Goal: Task Accomplishment & Management: Use online tool/utility

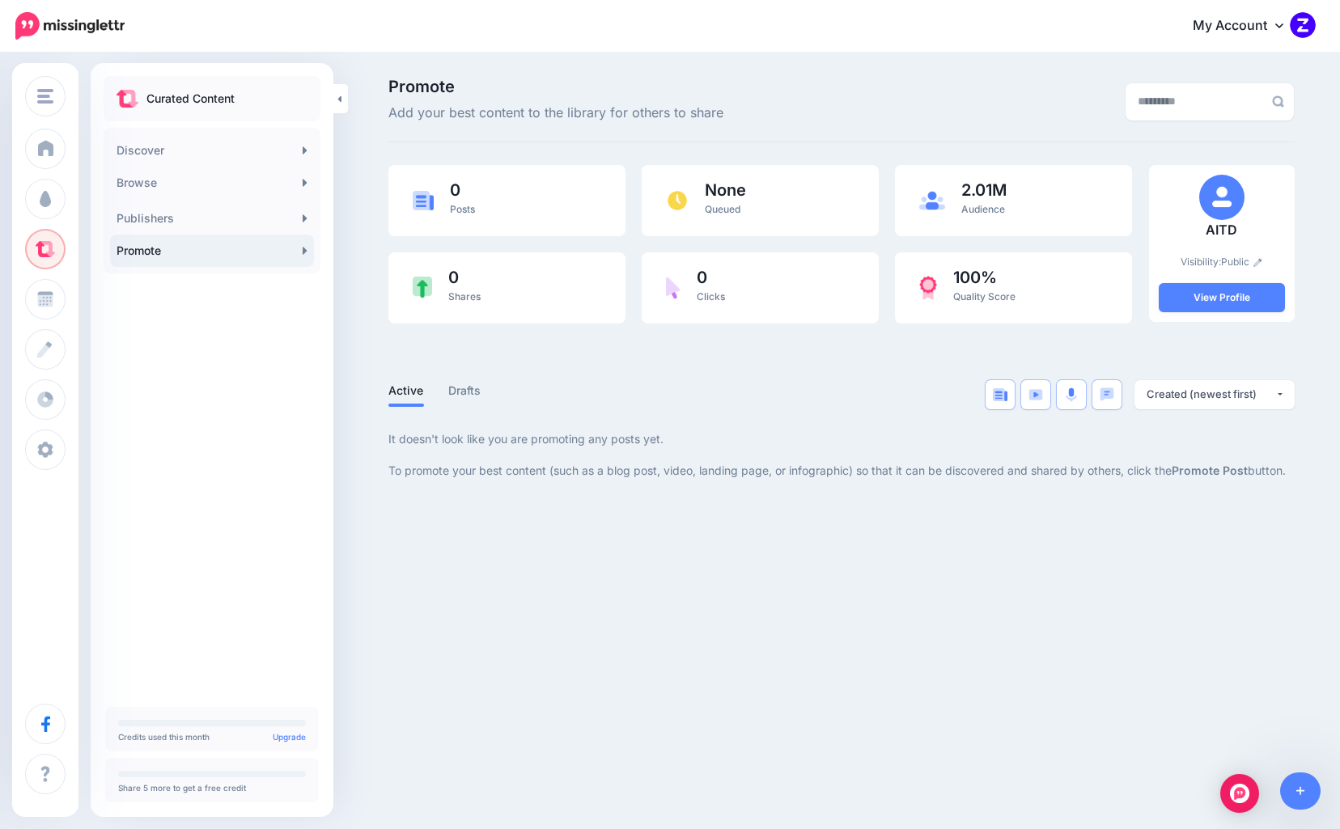
click at [844, 753] on div "AITD Zaradigm Coachilly Headway AITD Add Workspace Dashboard Campaigns Curate |" at bounding box center [670, 414] width 1340 height 829
click at [345, 43] on div "My Account Dashboard My Account Billing Facebook Community Help Center Affiliat…" at bounding box center [730, 26] width 1171 height 40
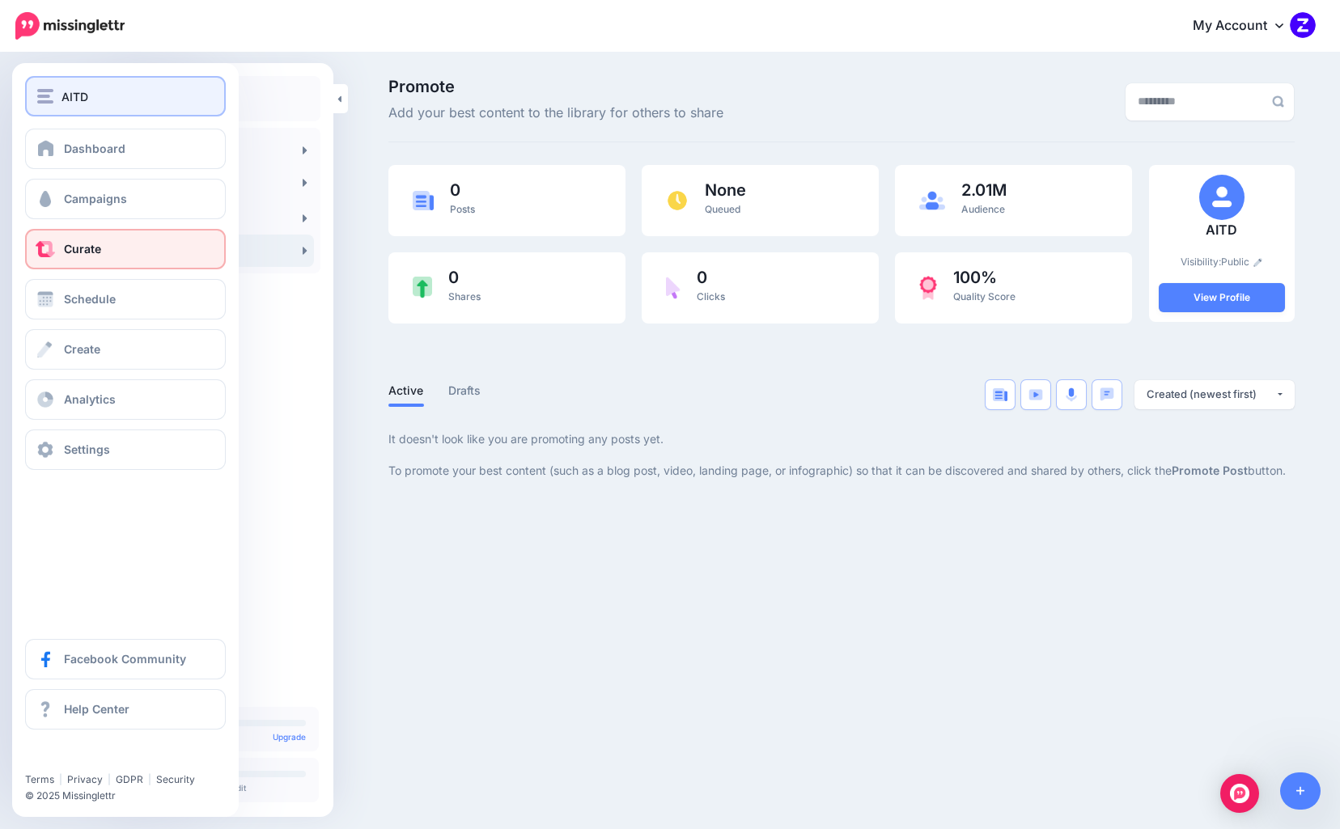
click at [54, 100] on div "AITD" at bounding box center [125, 96] width 176 height 19
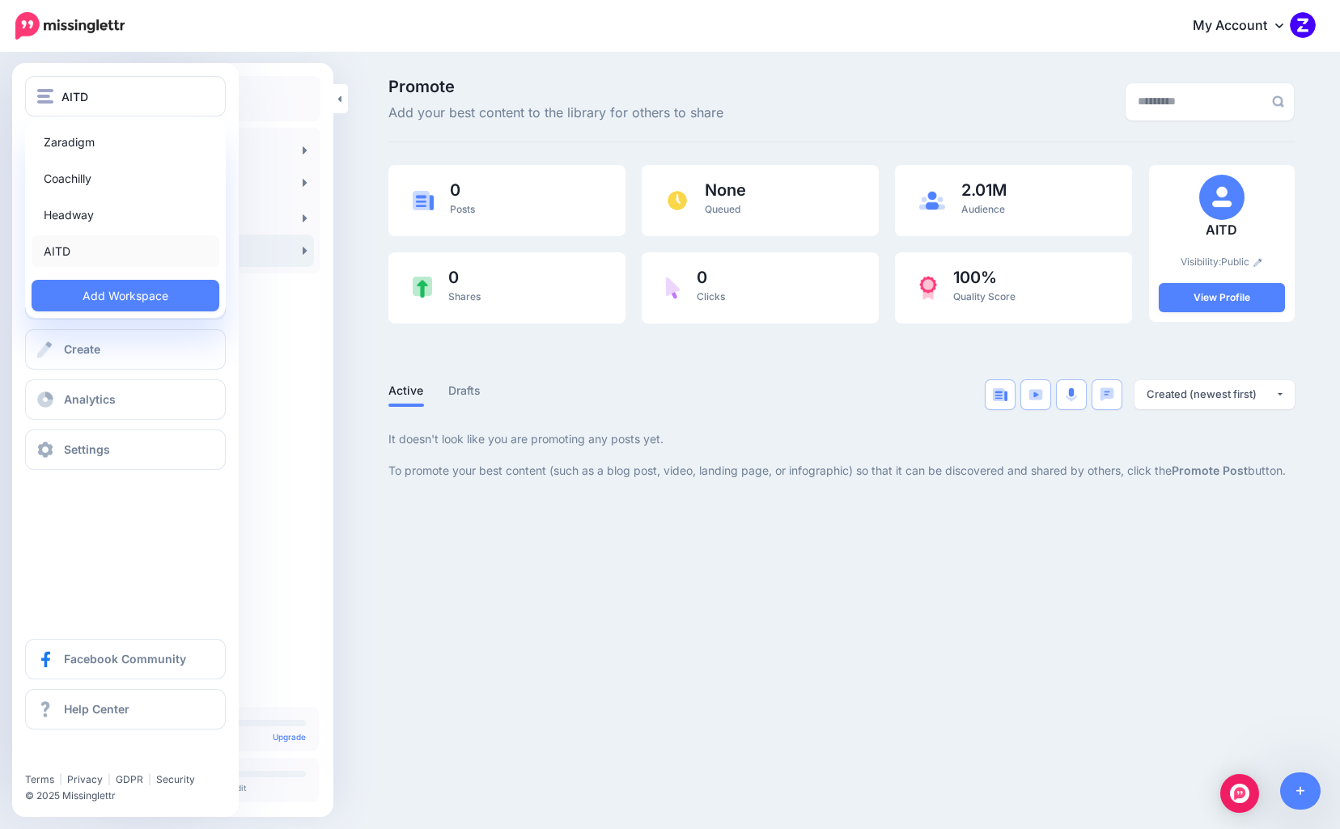
click at [57, 251] on link "AITD" at bounding box center [126, 251] width 188 height 32
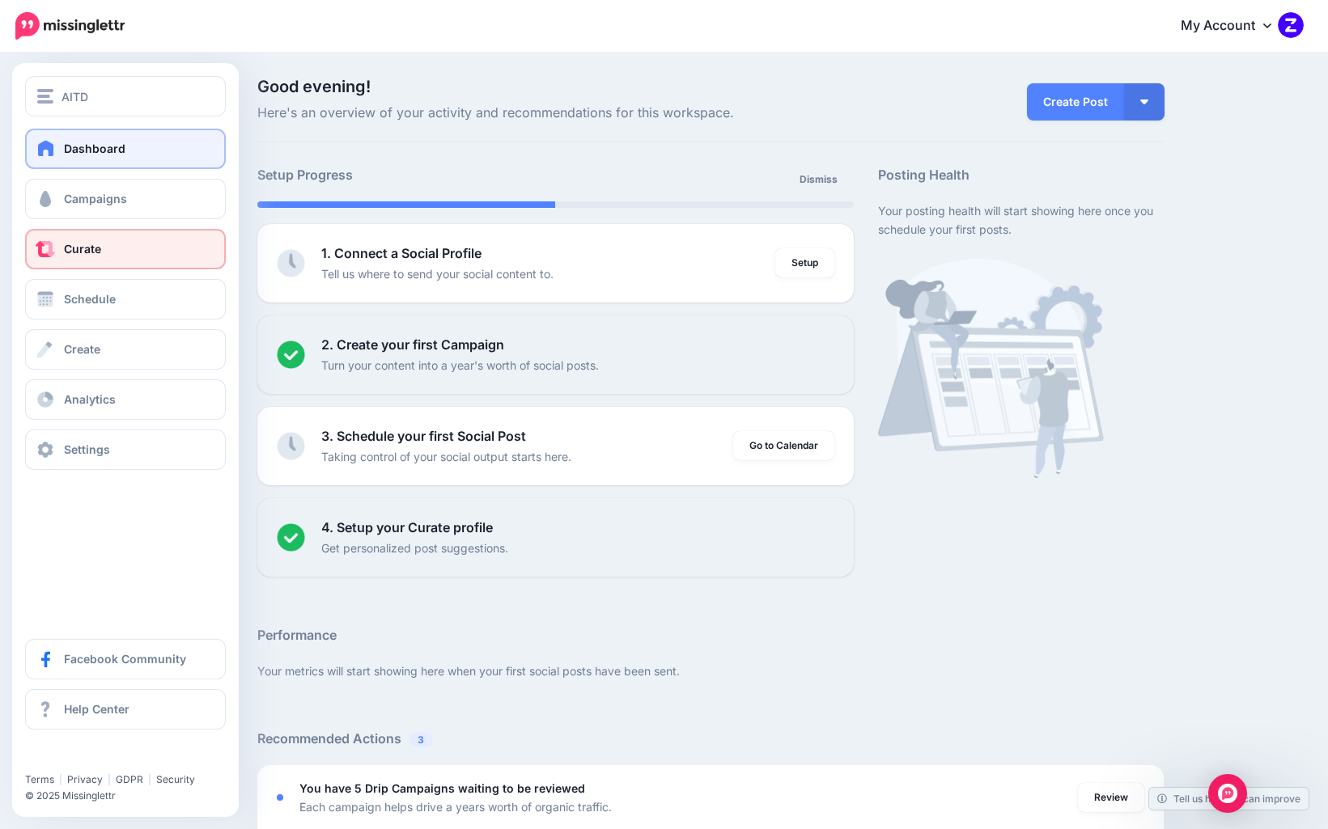
click at [74, 248] on span "Curate" at bounding box center [82, 249] width 37 height 14
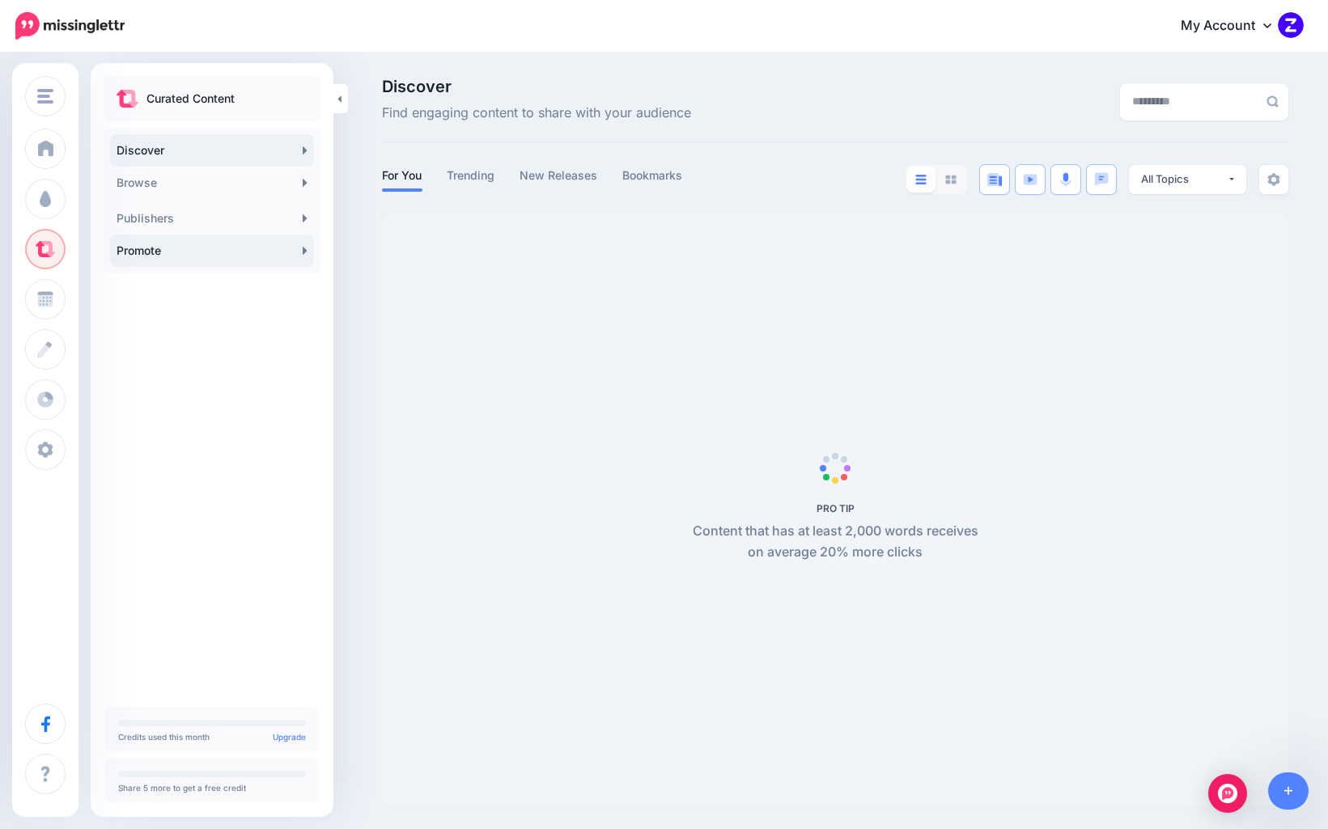
click at [122, 248] on link "Promote" at bounding box center [212, 251] width 204 height 32
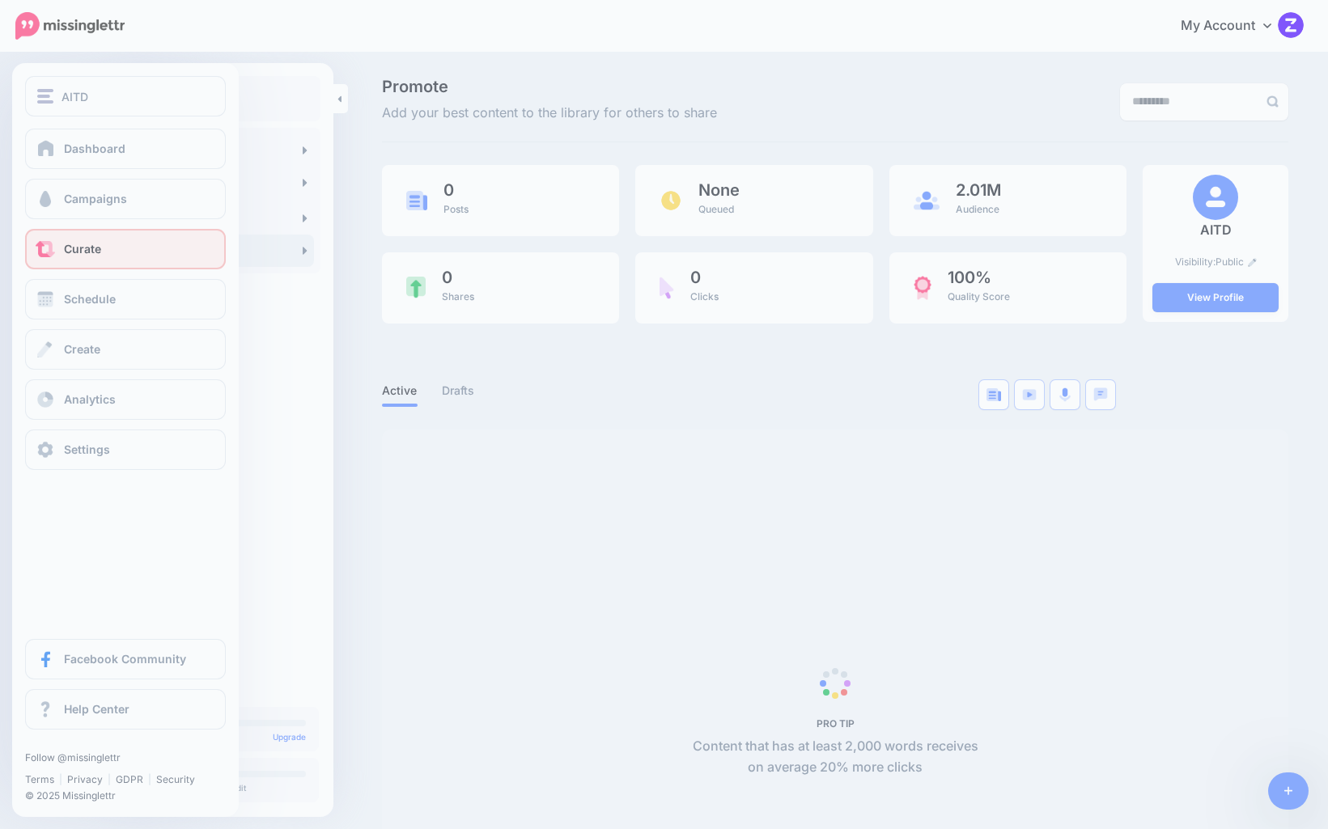
drag, startPoint x: 0, startPoint y: 0, endPoint x: 146, endPoint y: 248, distance: 287.7
click at [146, 248] on link "Curate" at bounding box center [125, 249] width 201 height 40
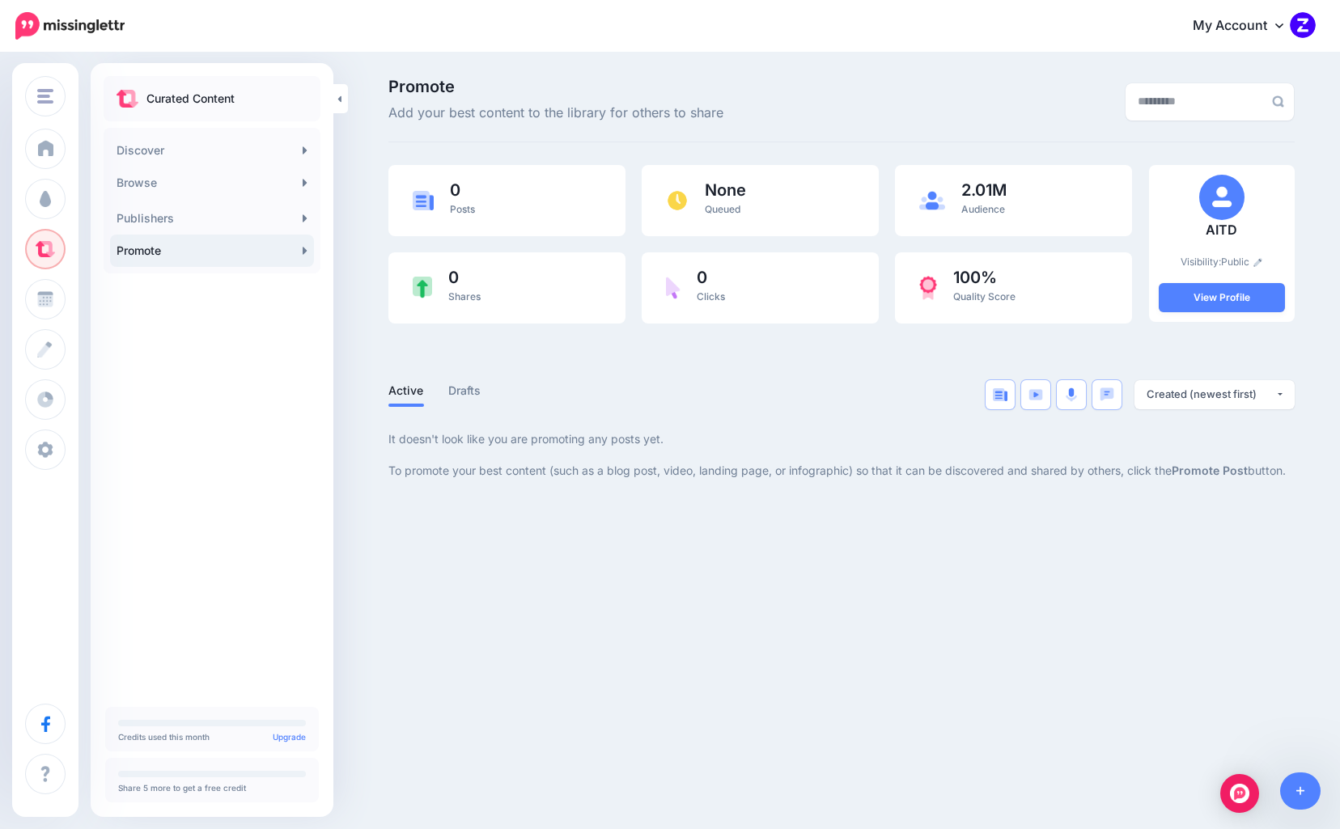
click at [774, 570] on div "AITD Zaradigm Coachilly Headway AITD Add Workspace Dashboard Campaigns Curate |" at bounding box center [670, 414] width 1340 height 829
click at [1312, 790] on link at bounding box center [1300, 791] width 41 height 37
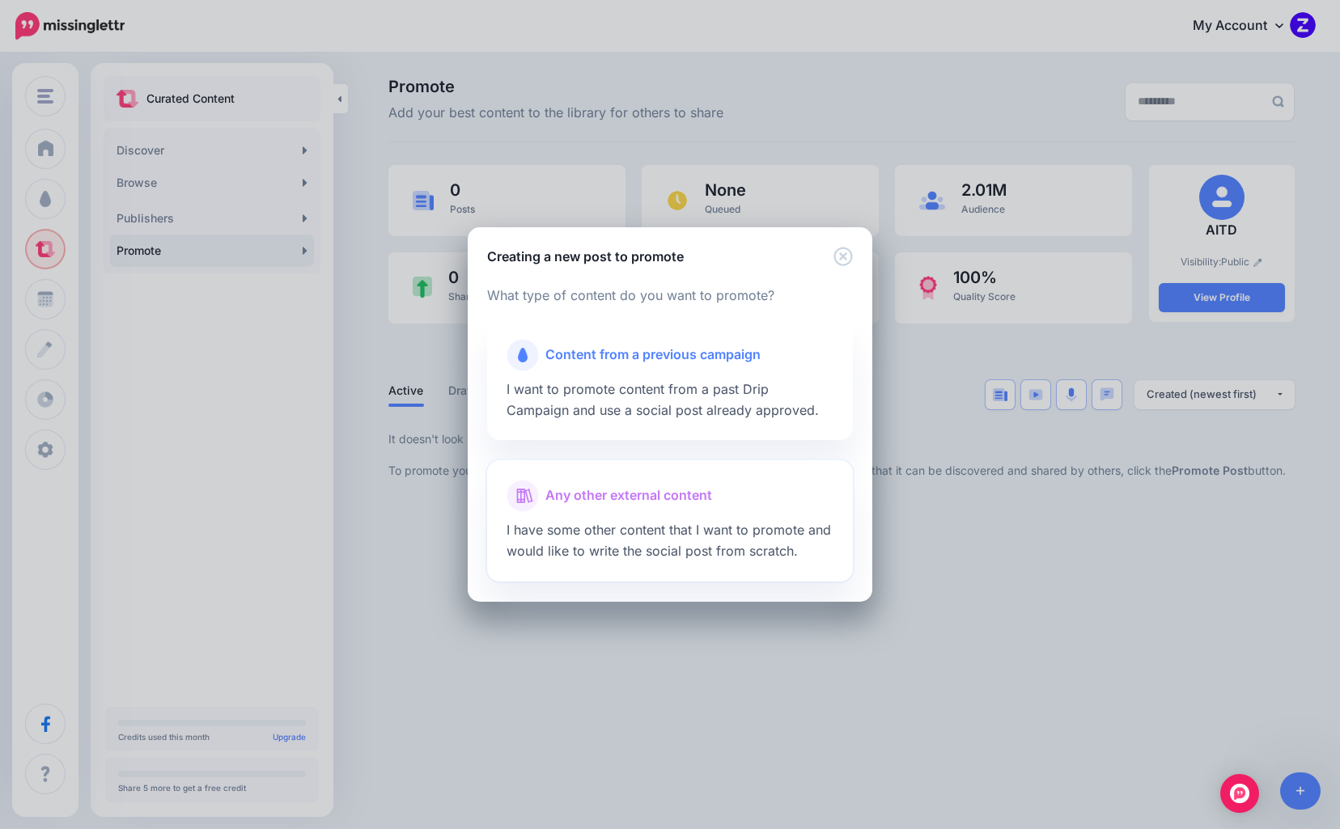
click at [662, 498] on span "Any other external content" at bounding box center [628, 495] width 167 height 21
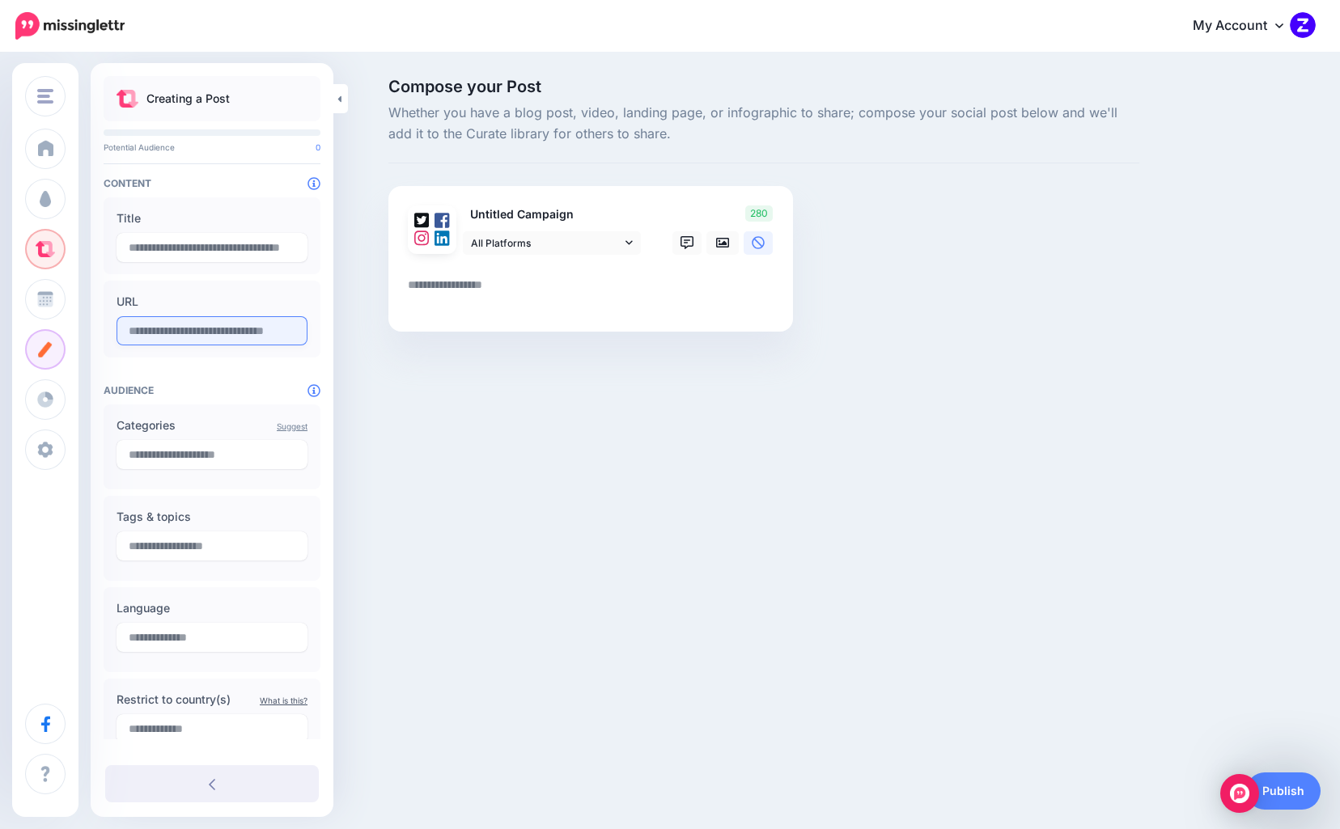
click at [175, 336] on input "text" at bounding box center [212, 330] width 191 height 29
click at [188, 237] on input "text" at bounding box center [212, 247] width 191 height 29
click at [86, 27] on img at bounding box center [69, 26] width 109 height 28
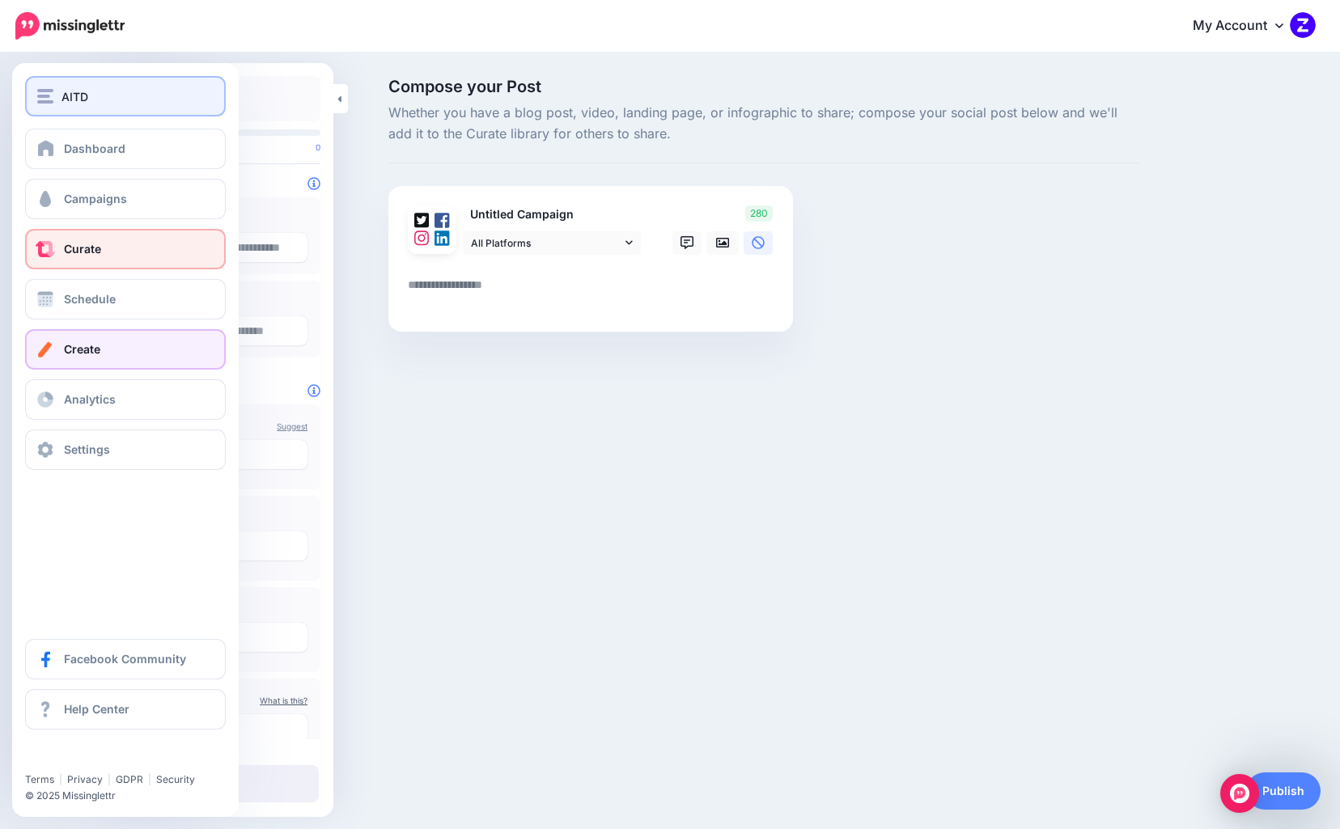
click at [32, 99] on button "AITD" at bounding box center [125, 96] width 201 height 40
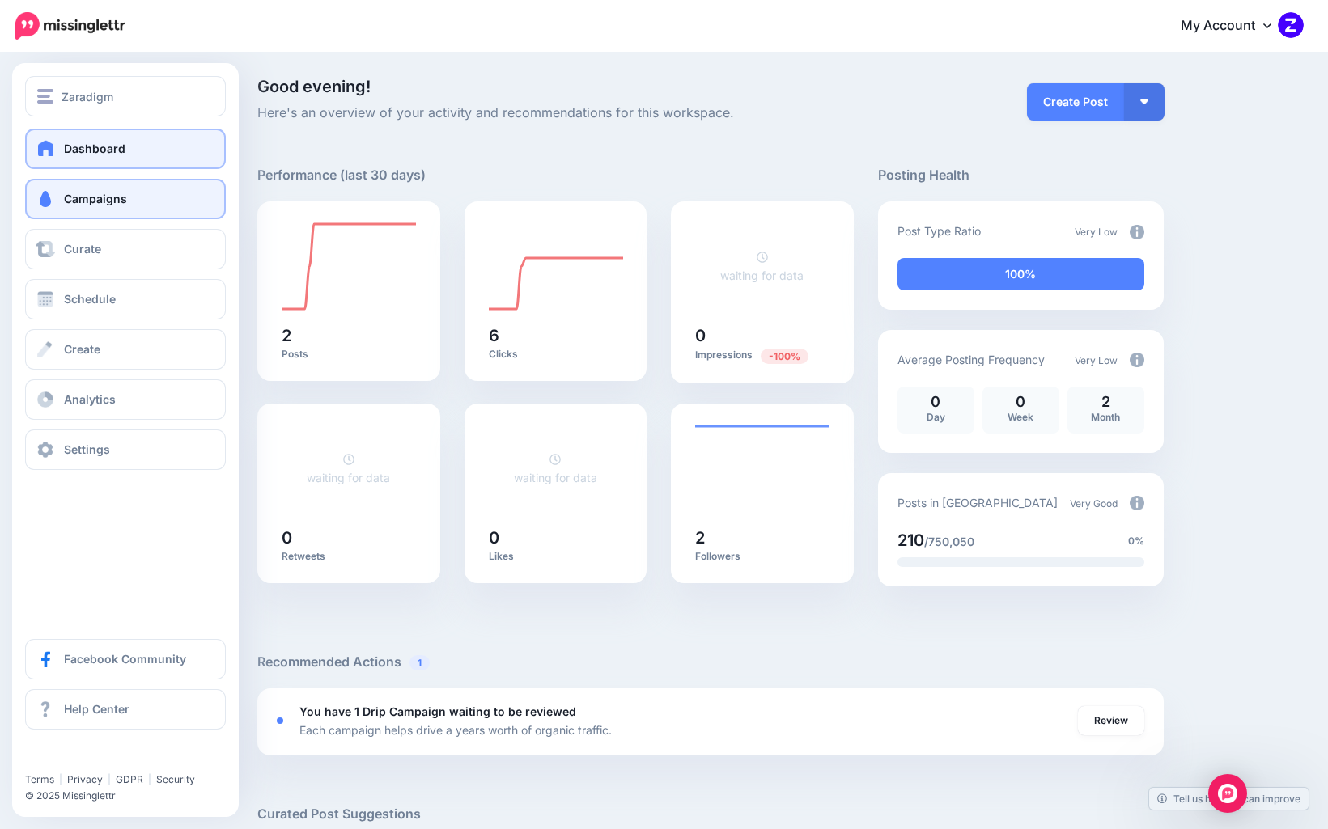
click at [77, 209] on link "Campaigns" at bounding box center [125, 199] width 201 height 40
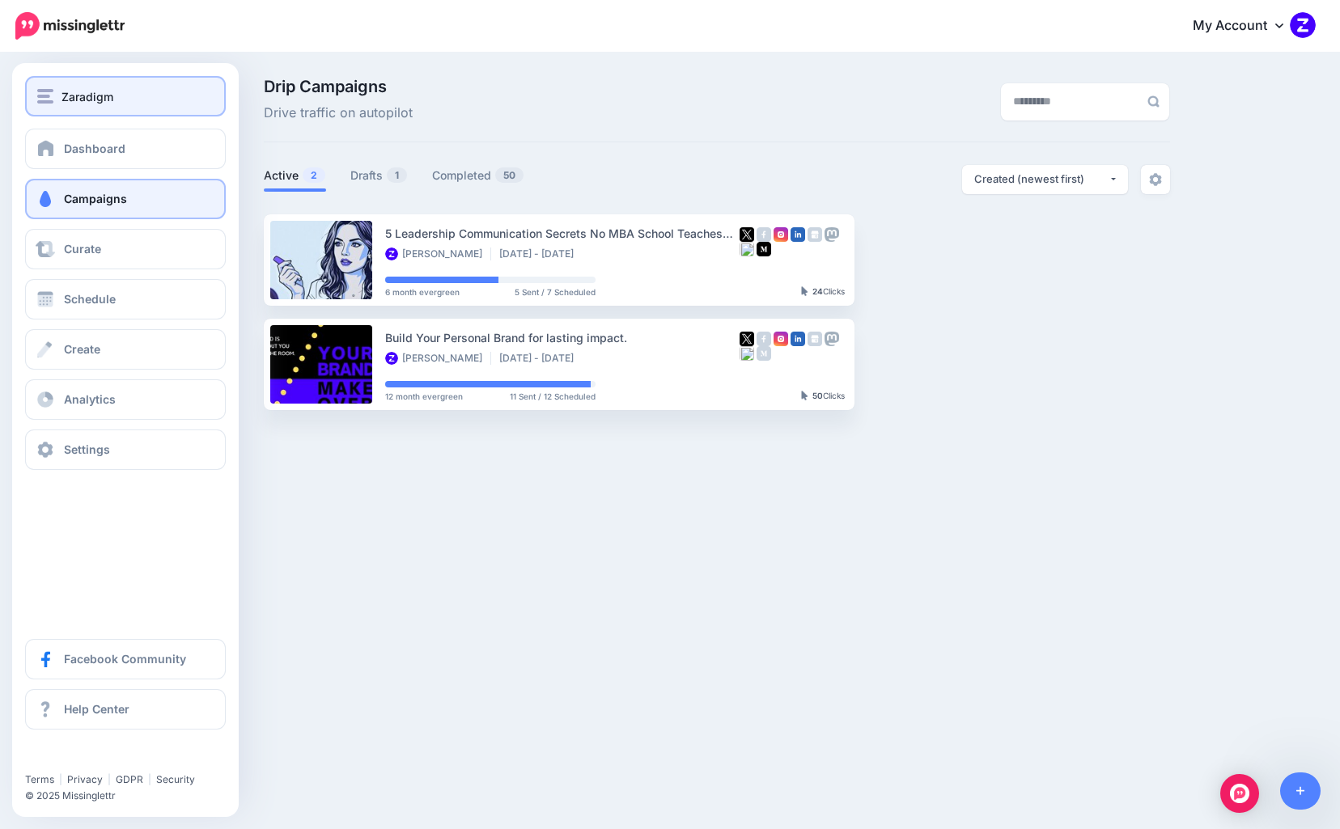
click at [56, 91] on div "Zaradigm" at bounding box center [125, 96] width 176 height 19
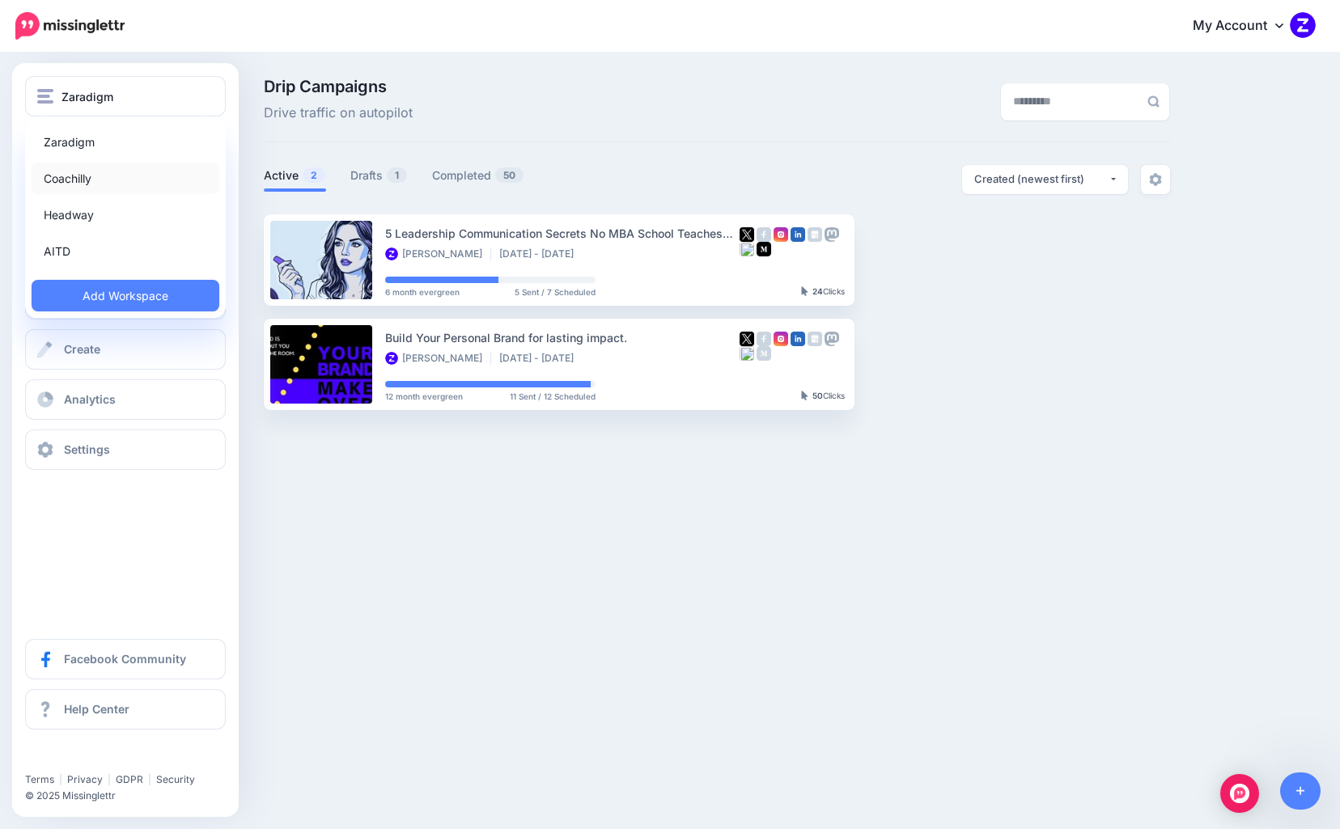
click at [66, 178] on link "Coachilly" at bounding box center [126, 179] width 188 height 32
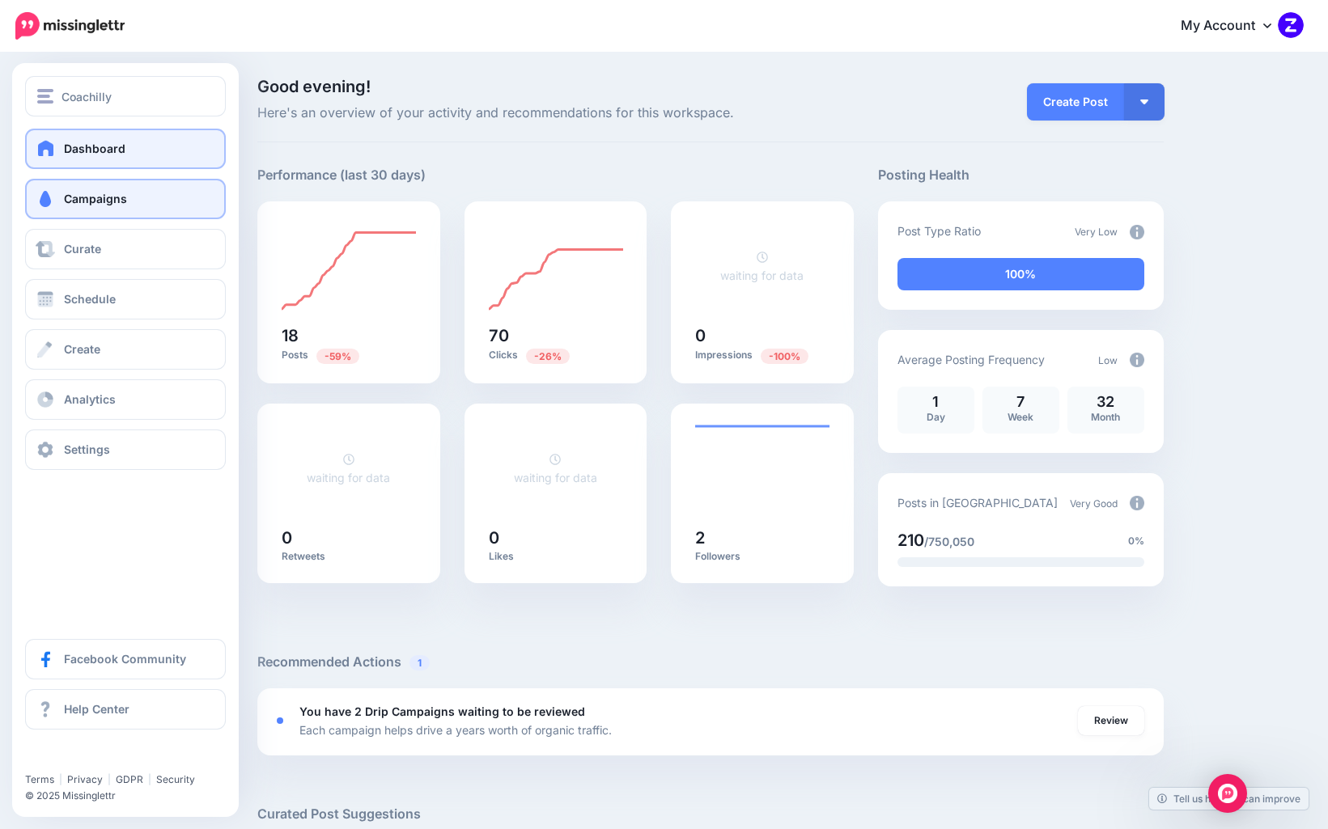
click at [55, 194] on span at bounding box center [45, 199] width 21 height 16
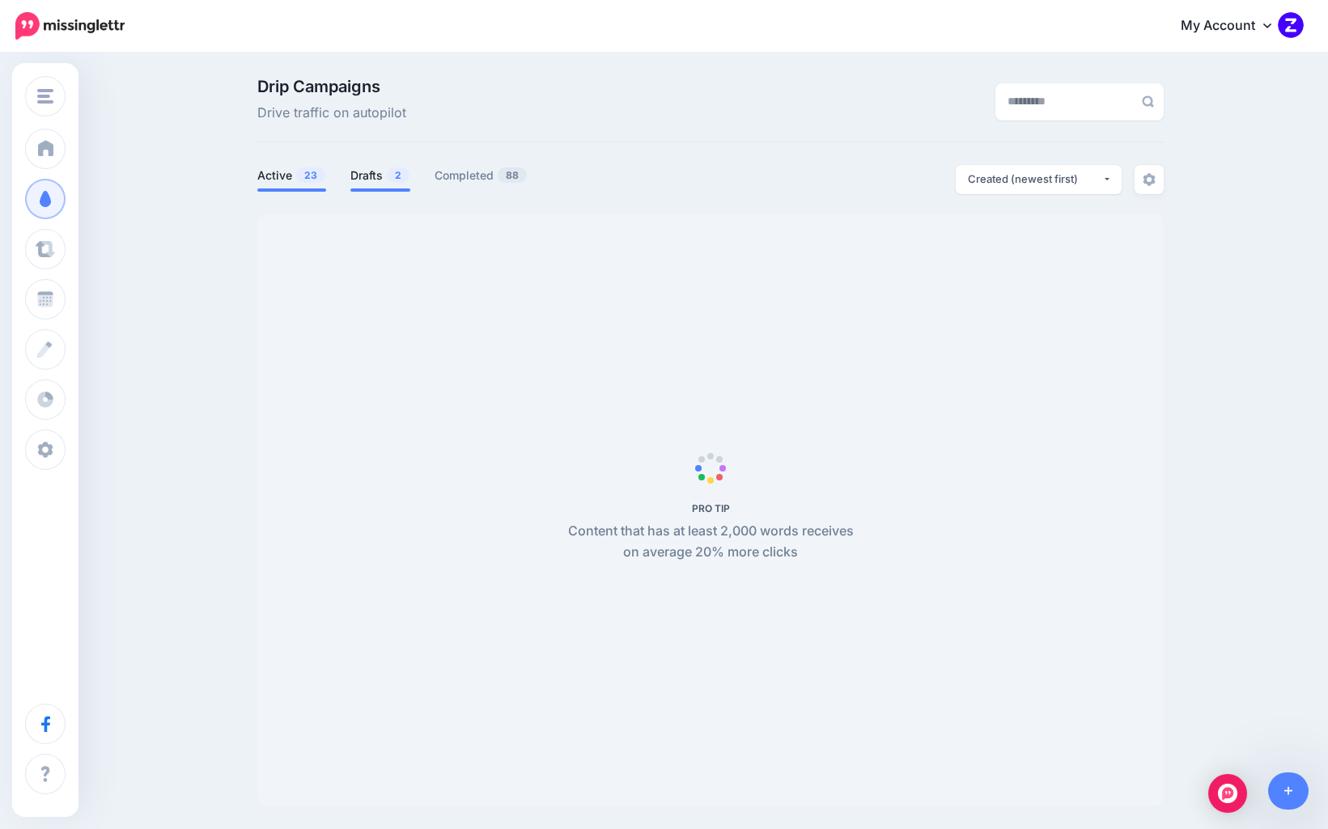
click at [384, 181] on link "Drafts 2" at bounding box center [380, 175] width 60 height 19
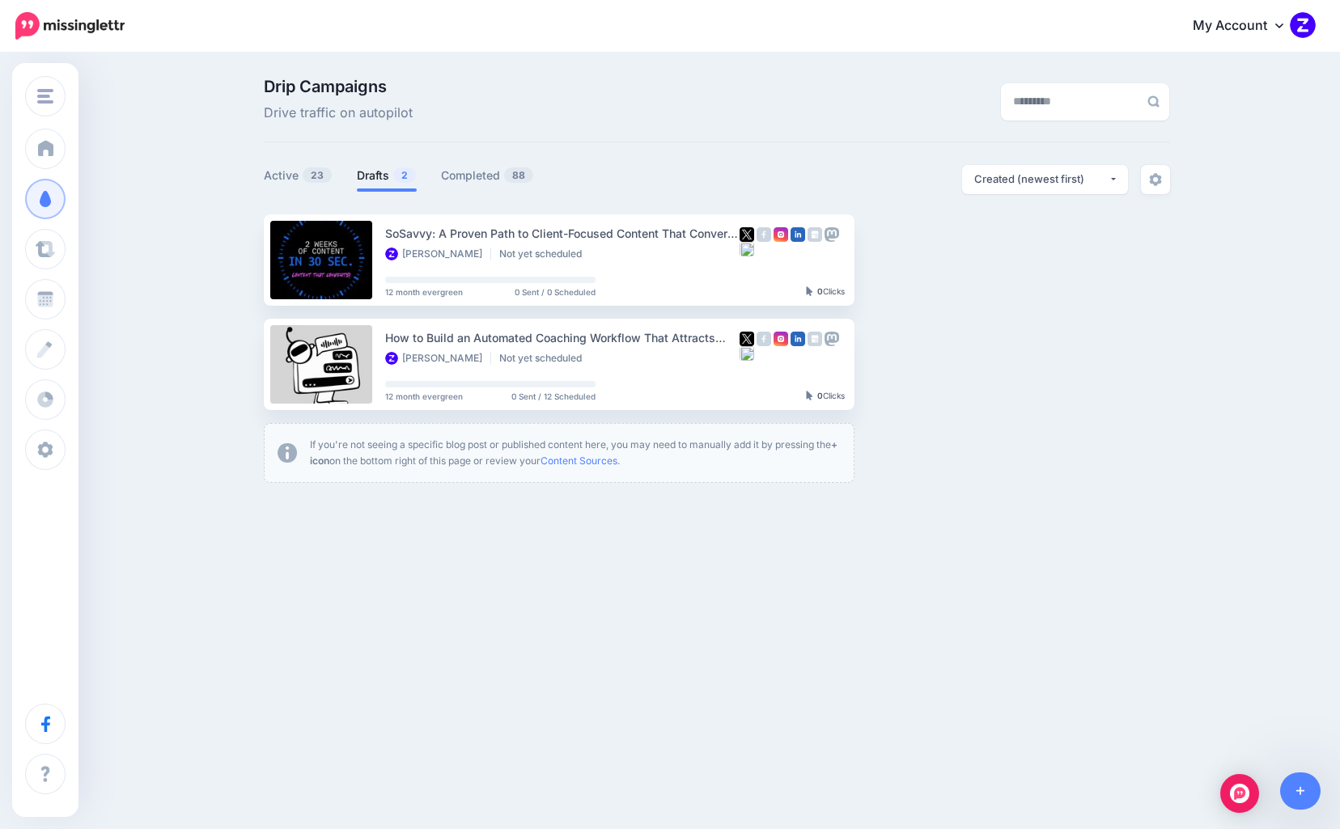
click at [384, 180] on link "Drafts 2" at bounding box center [387, 175] width 60 height 19
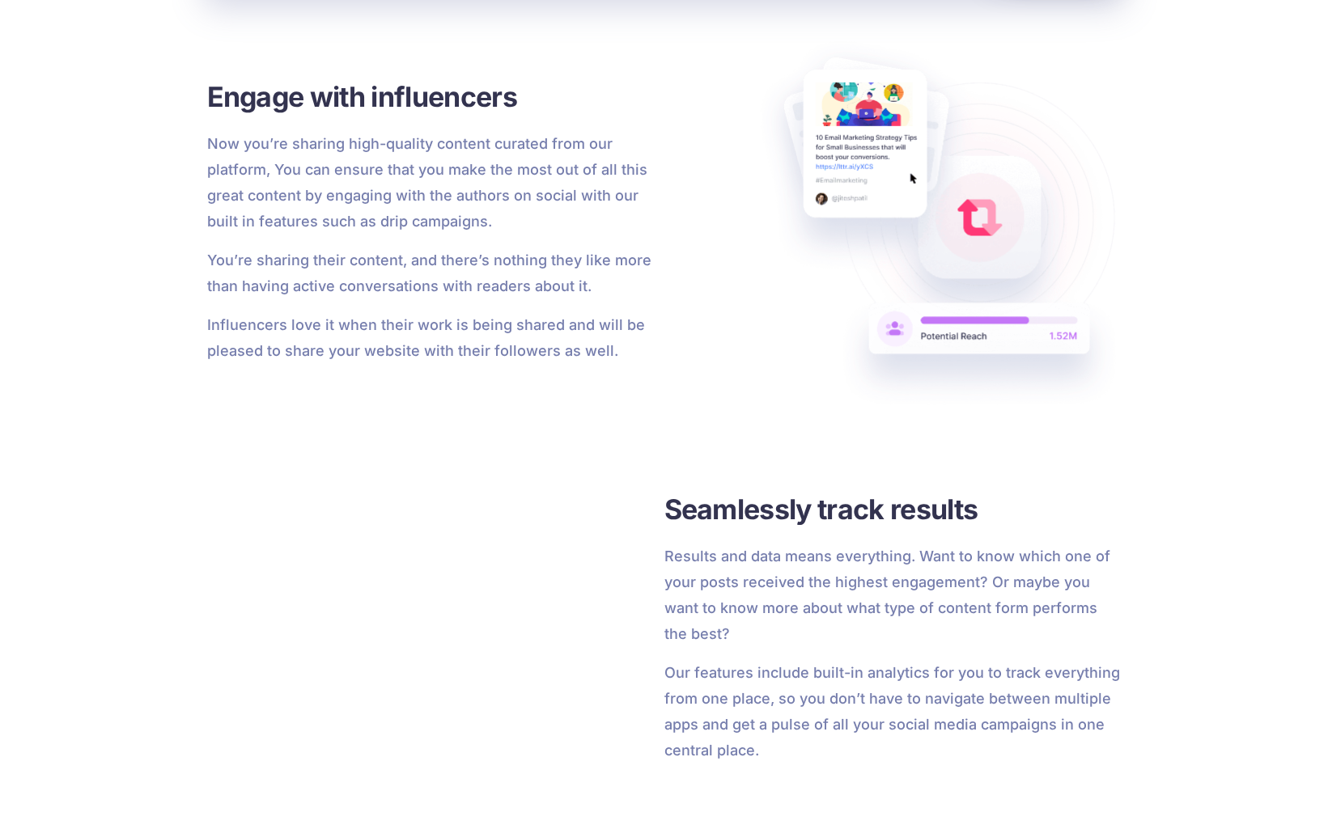
scroll to position [2579, 0]
